Goal: Task Accomplishment & Management: Manage account settings

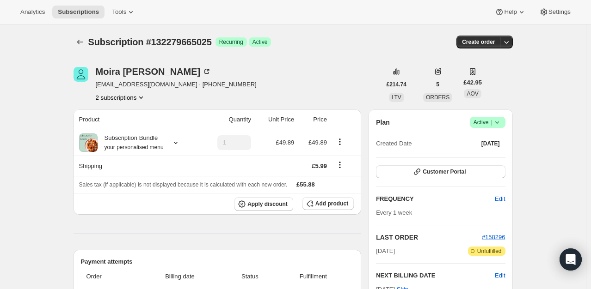
click at [490, 114] on div "Plan Success Active | Created Date [DATE] Customer Portal FREQUENCY Edit Every …" at bounding box center [440, 229] width 144 height 239
click at [494, 121] on icon at bounding box center [496, 122] width 9 height 9
click at [478, 141] on span "Pause subscription" at bounding box center [489, 140] width 51 height 7
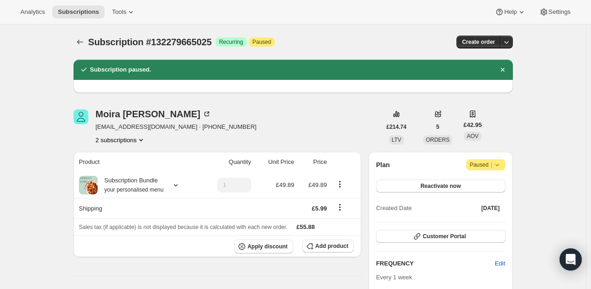
click at [498, 163] on icon at bounding box center [496, 164] width 9 height 9
click at [492, 183] on span "Cancel subscription" at bounding box center [489, 182] width 52 height 7
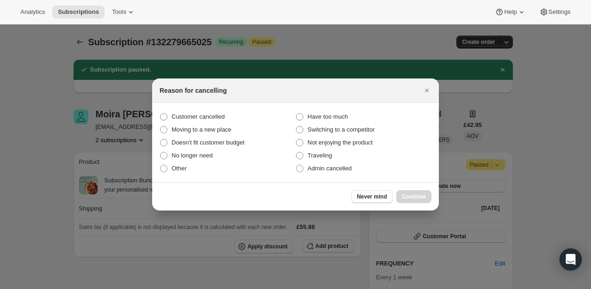
click at [144, 104] on div at bounding box center [295, 144] width 591 height 289
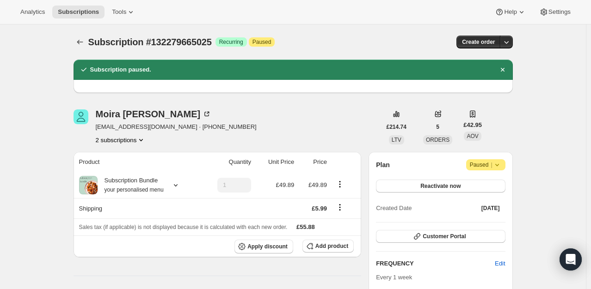
click at [488, 167] on span "Paused |" at bounding box center [486, 164] width 32 height 9
click at [511, 188] on span "Cancel subscription" at bounding box center [489, 182] width 52 height 9
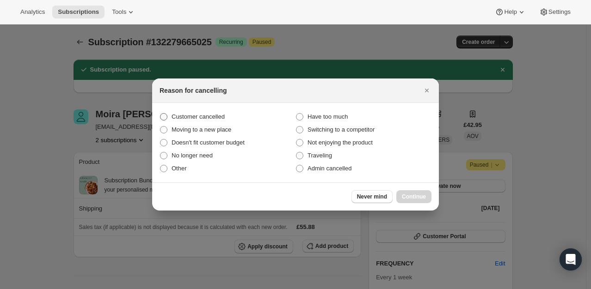
click at [188, 120] on span "Customer cancelled" at bounding box center [197, 116] width 53 height 7
click at [160, 114] on input "Customer cancelled" at bounding box center [160, 113] width 0 height 0
radio input "true"
click at [399, 190] on div "Never mind Continue" at bounding box center [391, 196] width 80 height 13
click at [403, 194] on span "Continue" at bounding box center [414, 196] width 24 height 7
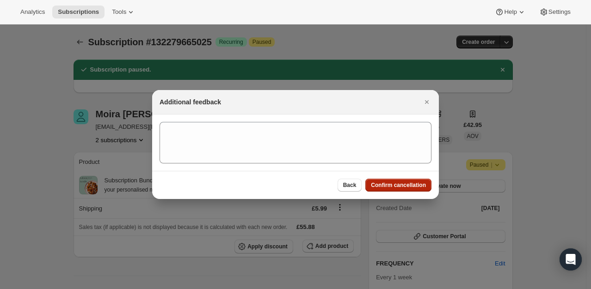
click at [407, 187] on span "Confirm cancellation" at bounding box center [398, 185] width 55 height 7
